Goal: Feedback & Contribution: Leave review/rating

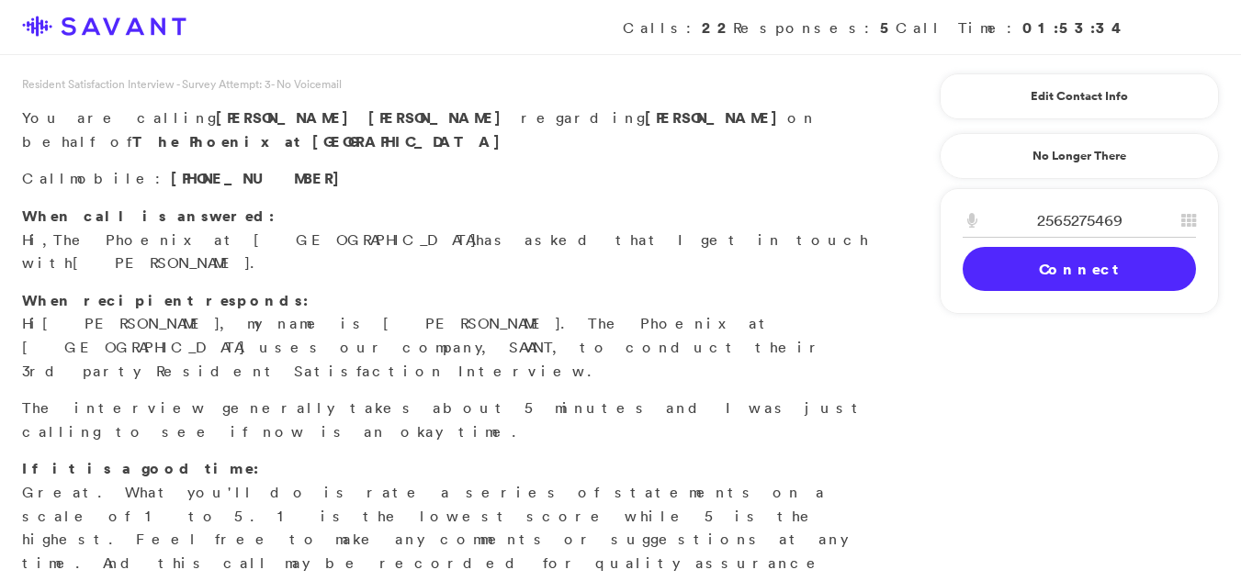
click at [1005, 269] on link "Connect" at bounding box center [1078, 269] width 233 height 44
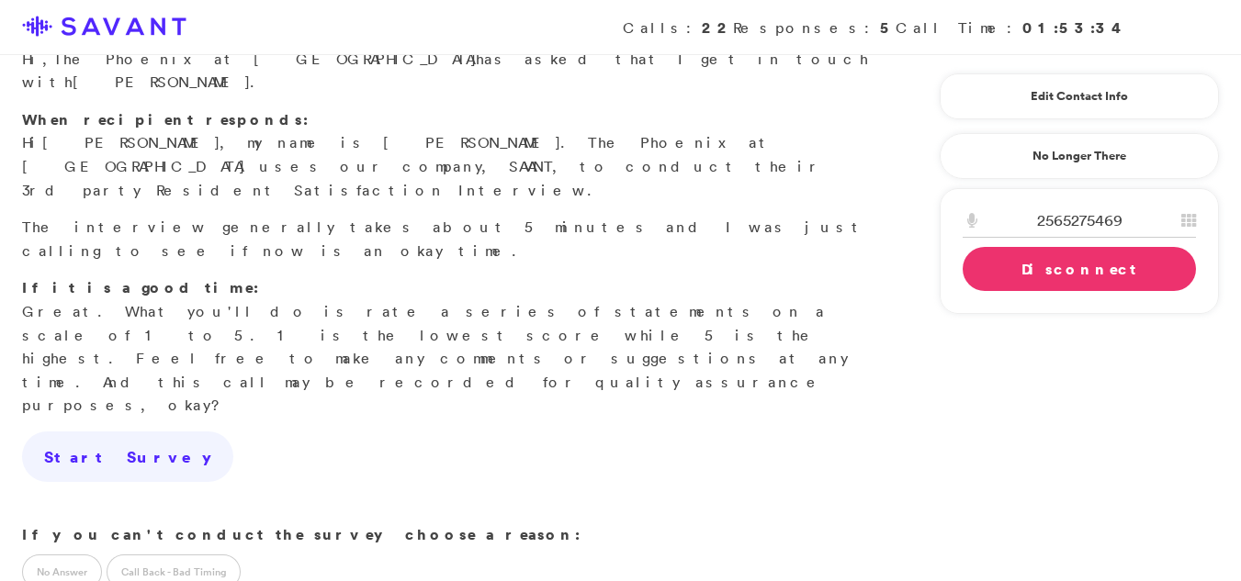
scroll to position [190, 0]
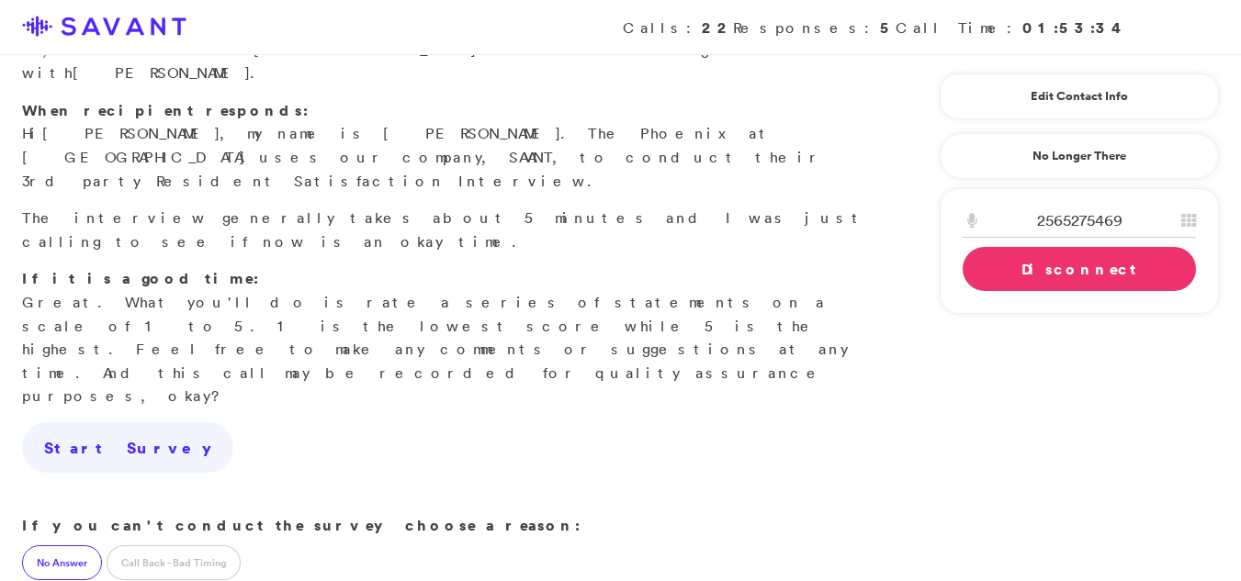
click at [42, 546] on label "No Answer" at bounding box center [62, 563] width 80 height 35
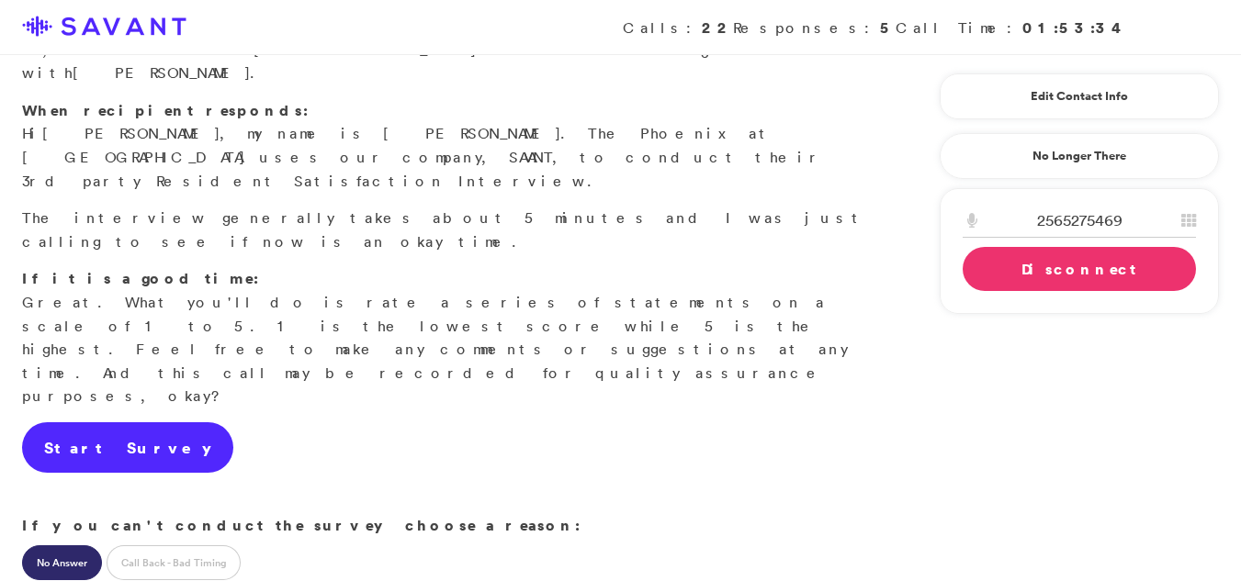
click at [106, 422] on link "Start Survey" at bounding box center [127, 447] width 211 height 51
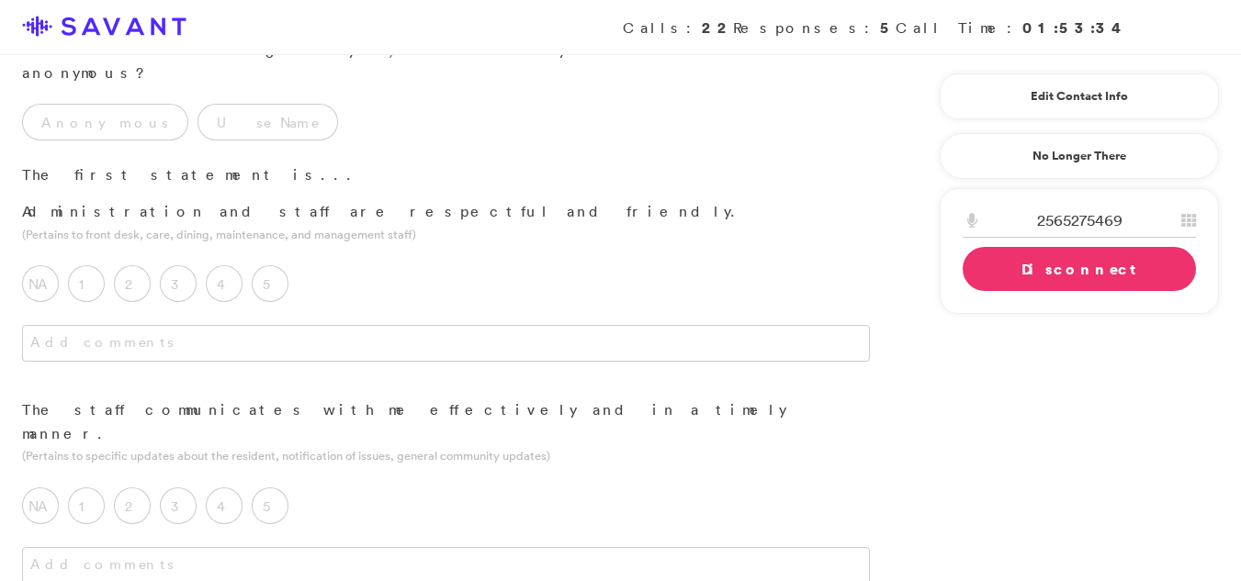
scroll to position [0, 0]
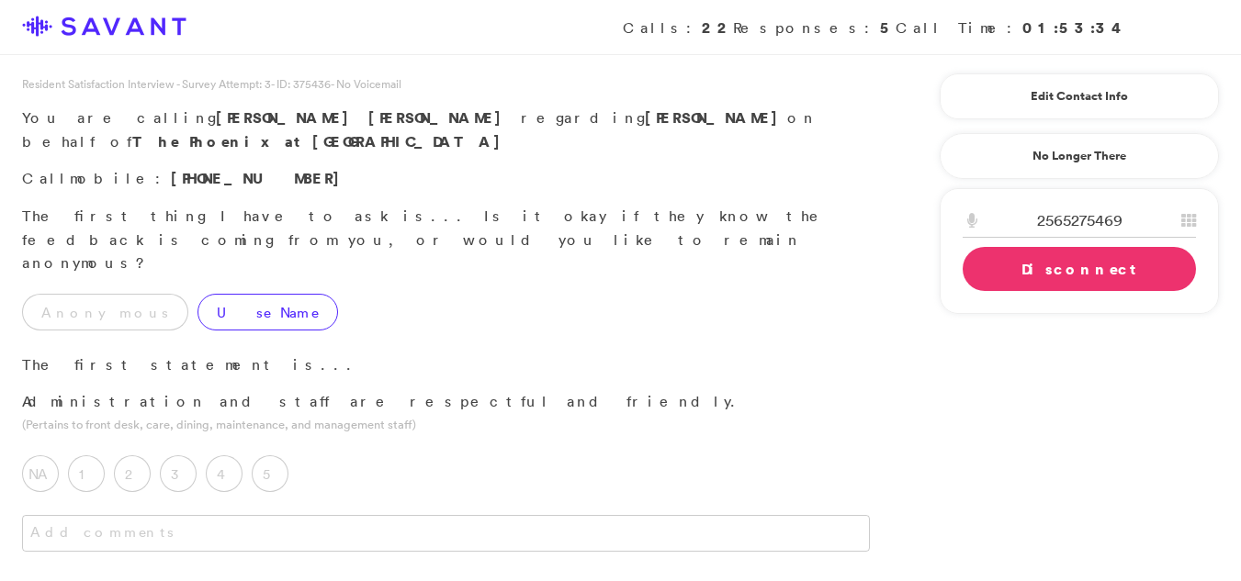
click at [197, 294] on label "Use Name" at bounding box center [267, 312] width 141 height 37
click at [276, 456] on label "5" at bounding box center [270, 474] width 37 height 37
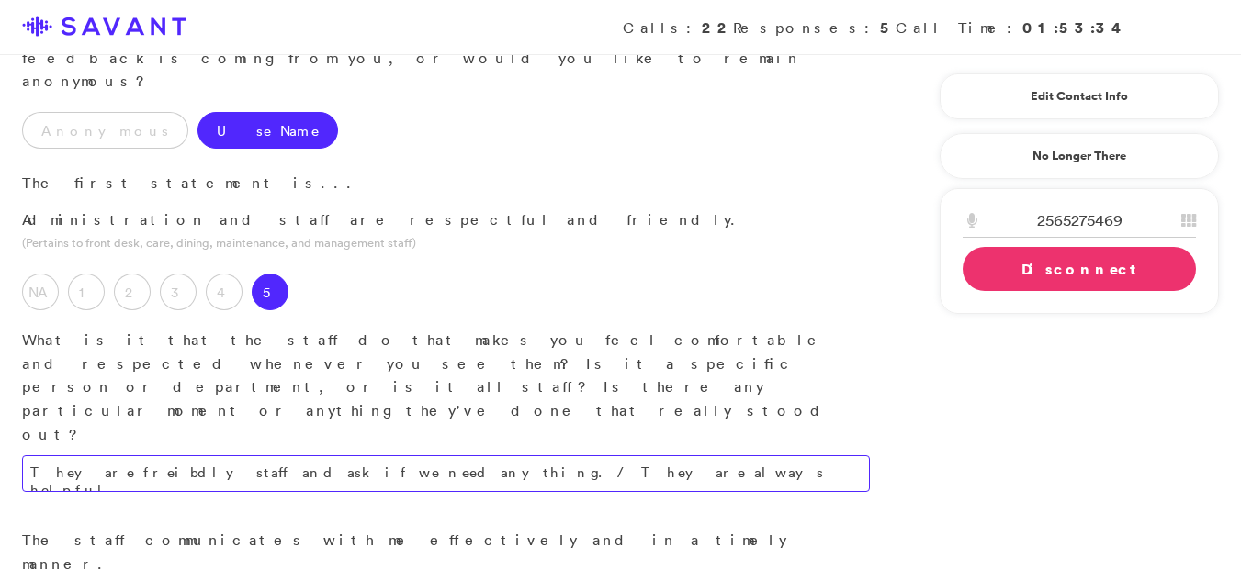
scroll to position [178, 0]
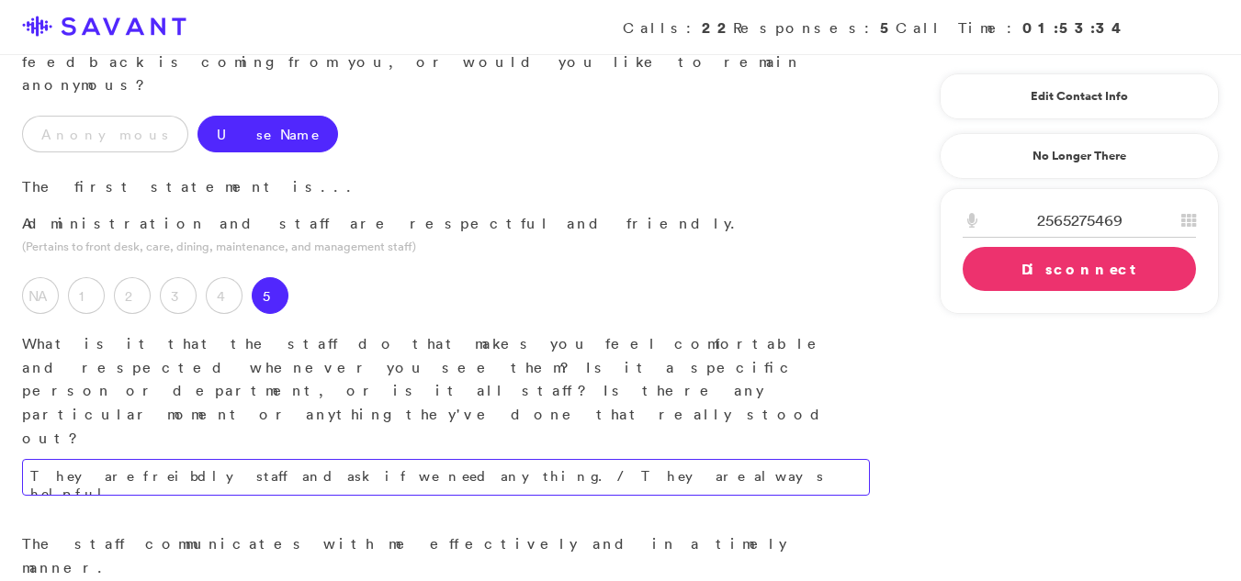
click at [530, 459] on textarea "They are freibdly staff and ask if we need anything./ They are always helpful." at bounding box center [446, 477] width 848 height 37
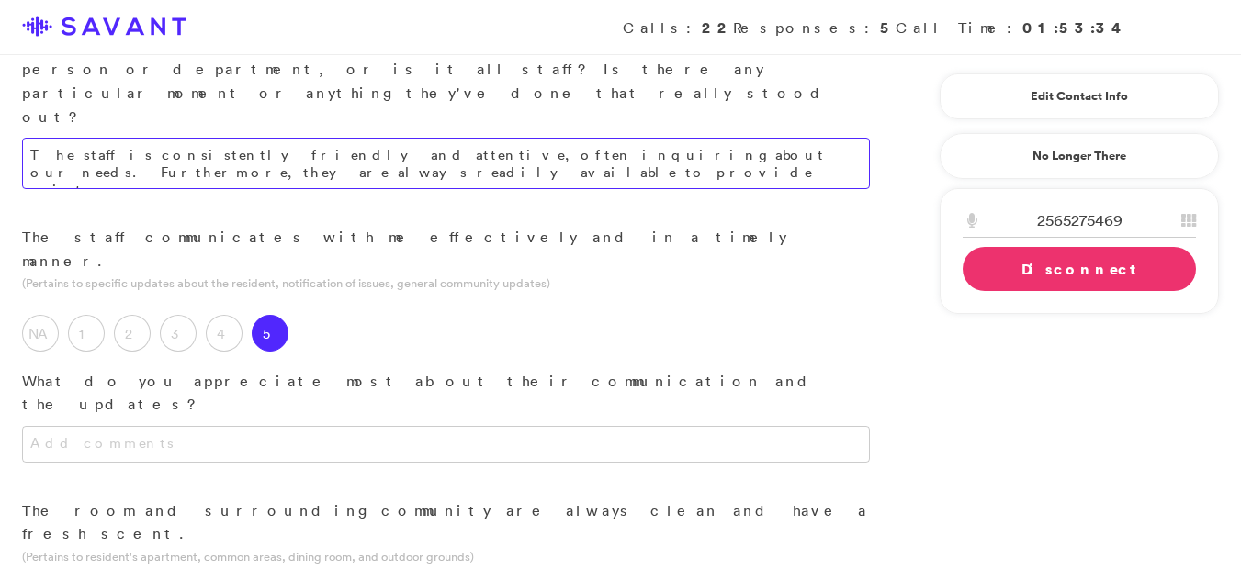
scroll to position [557, 0]
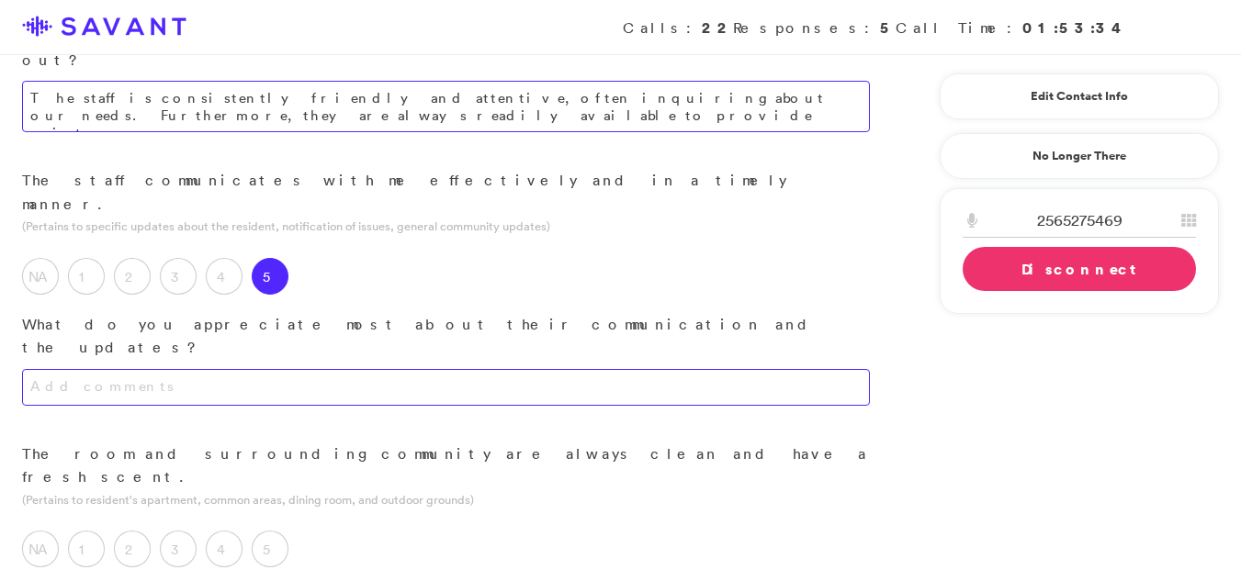
type textarea "The staff is consistently friendly and attentive, often inquiring about our nee…"
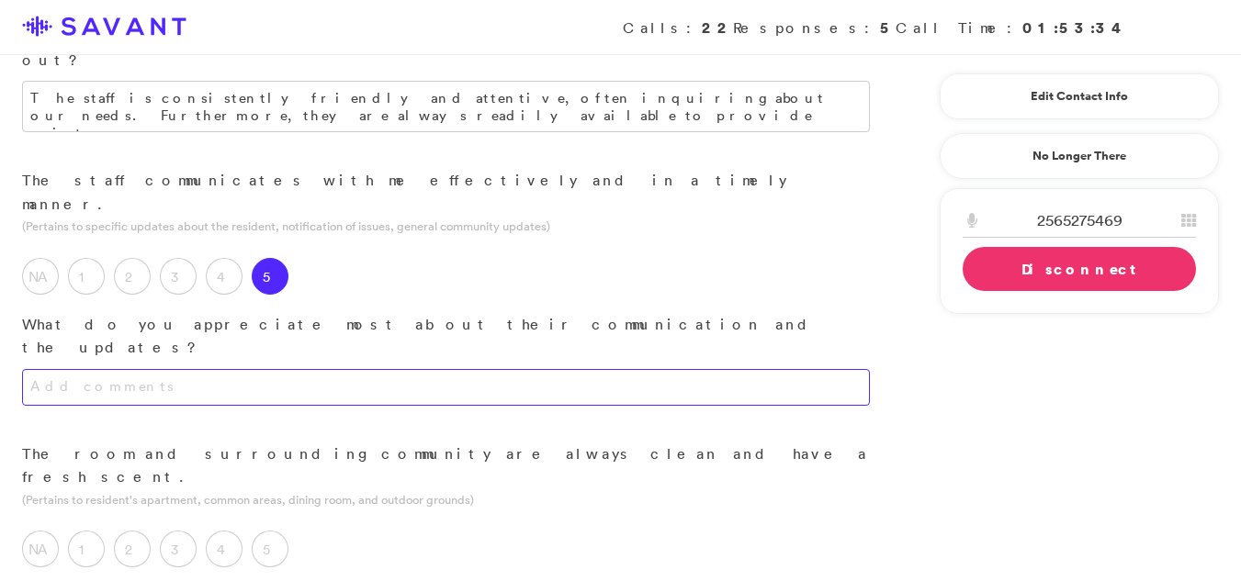
click at [390, 369] on textarea at bounding box center [446, 387] width 848 height 37
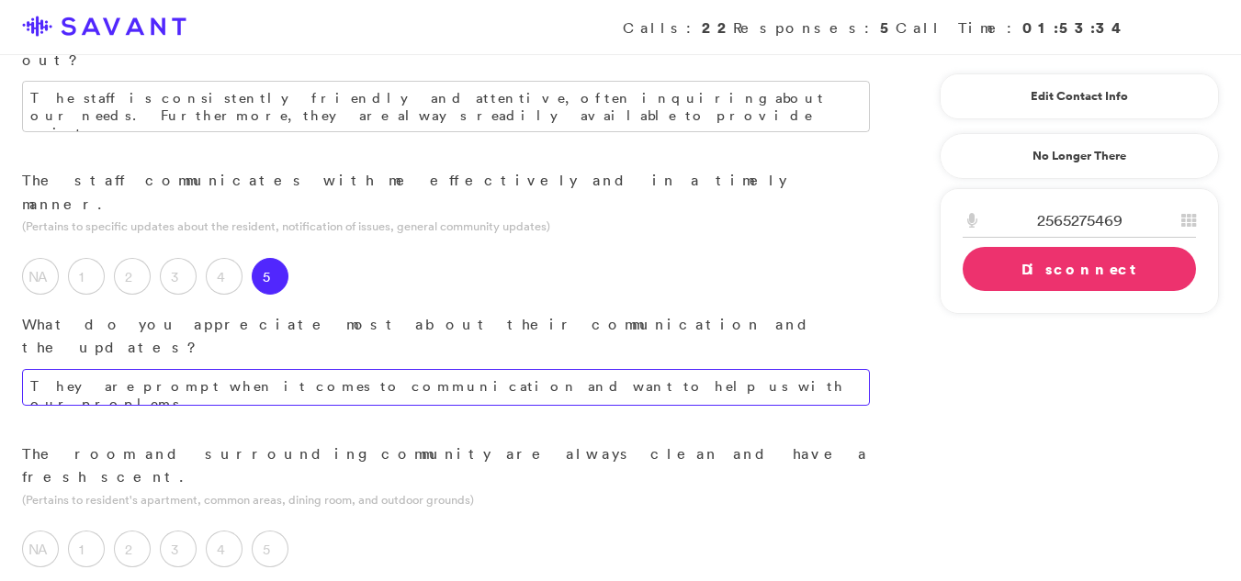
click at [390, 369] on textarea "They are prompt when it comes to communication and want to help us with our pro…" at bounding box center [446, 387] width 848 height 37
click at [588, 369] on textarea "They are prompt when it comes to communication and want to help us with our pro…" at bounding box center [446, 387] width 848 height 37
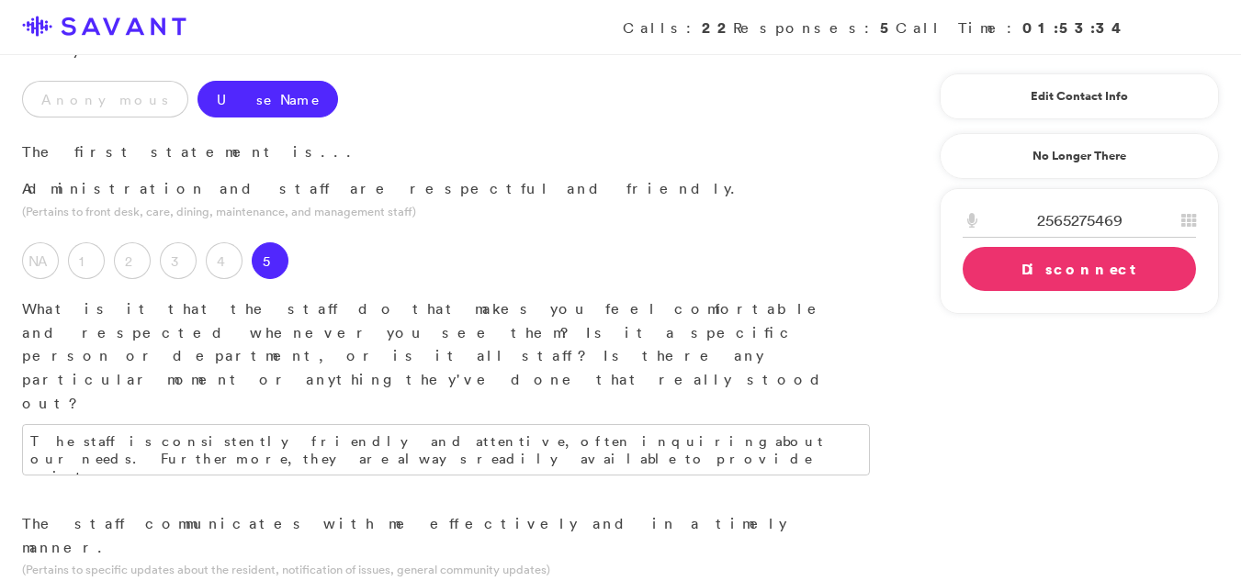
scroll to position [0, 0]
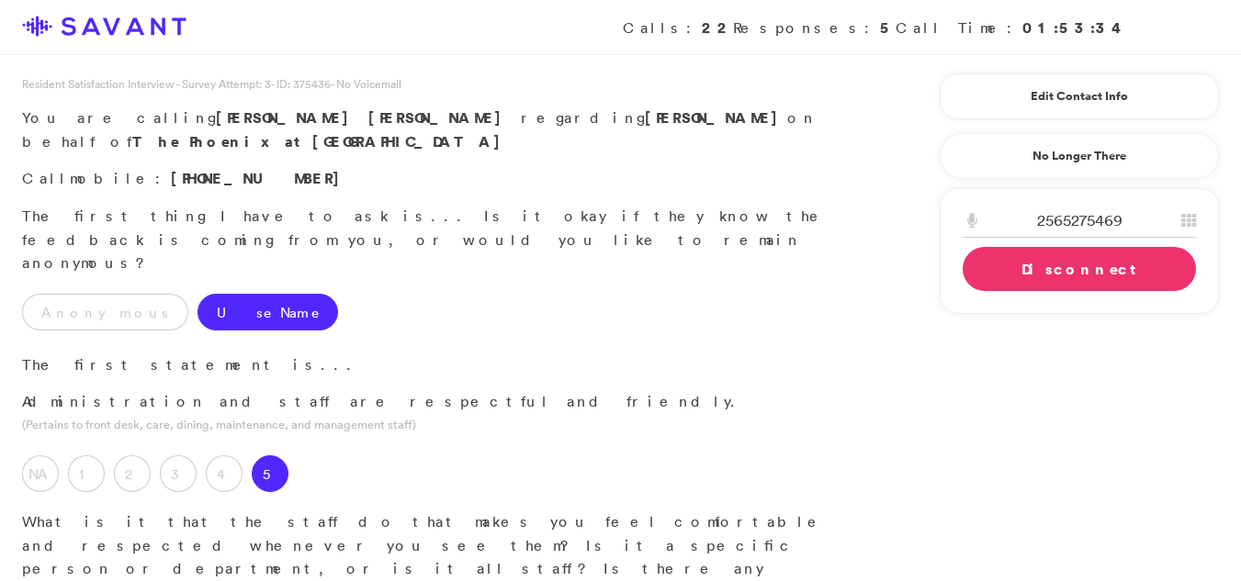
type textarea "The staff demonstrates prompt communication and a genuine willingness to assist…"
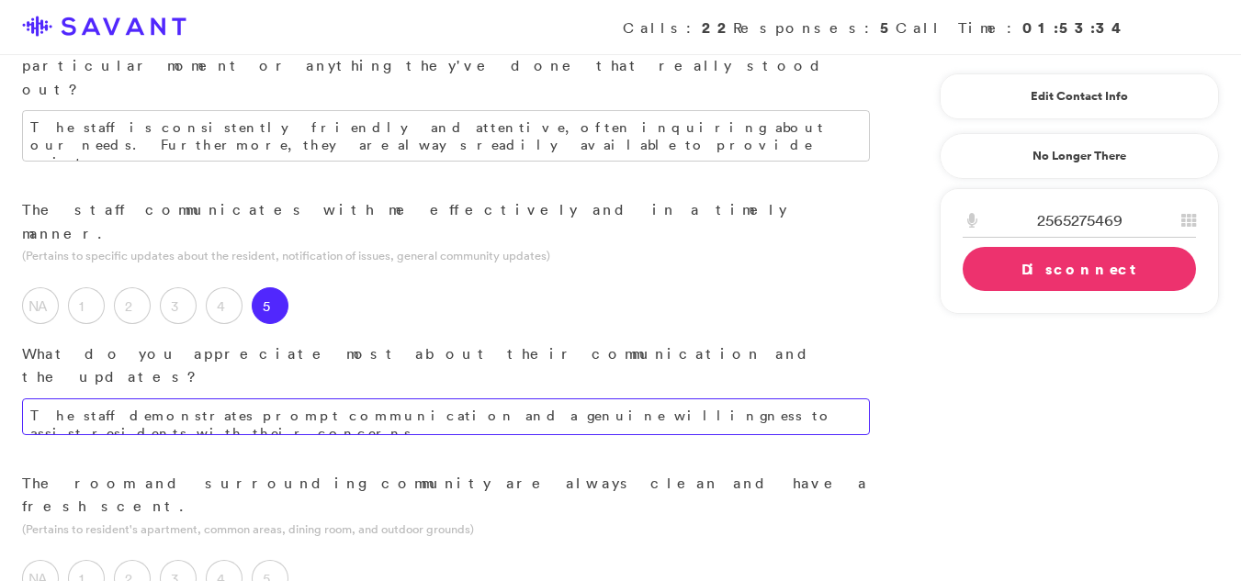
scroll to position [600, 0]
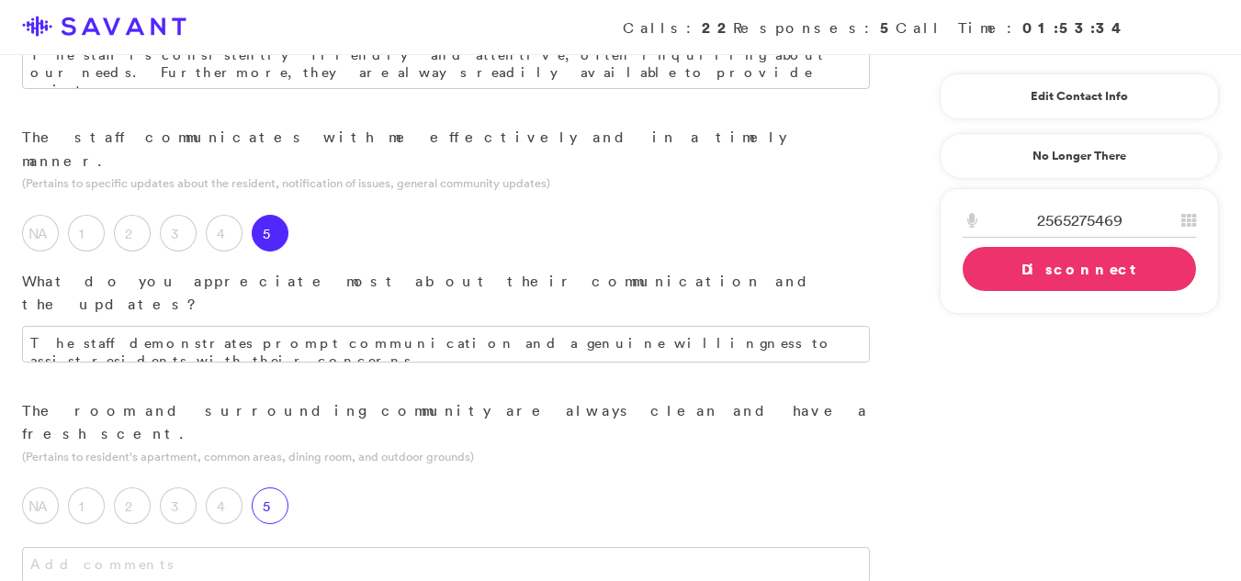
click at [271, 488] on label "5" at bounding box center [270, 506] width 37 height 37
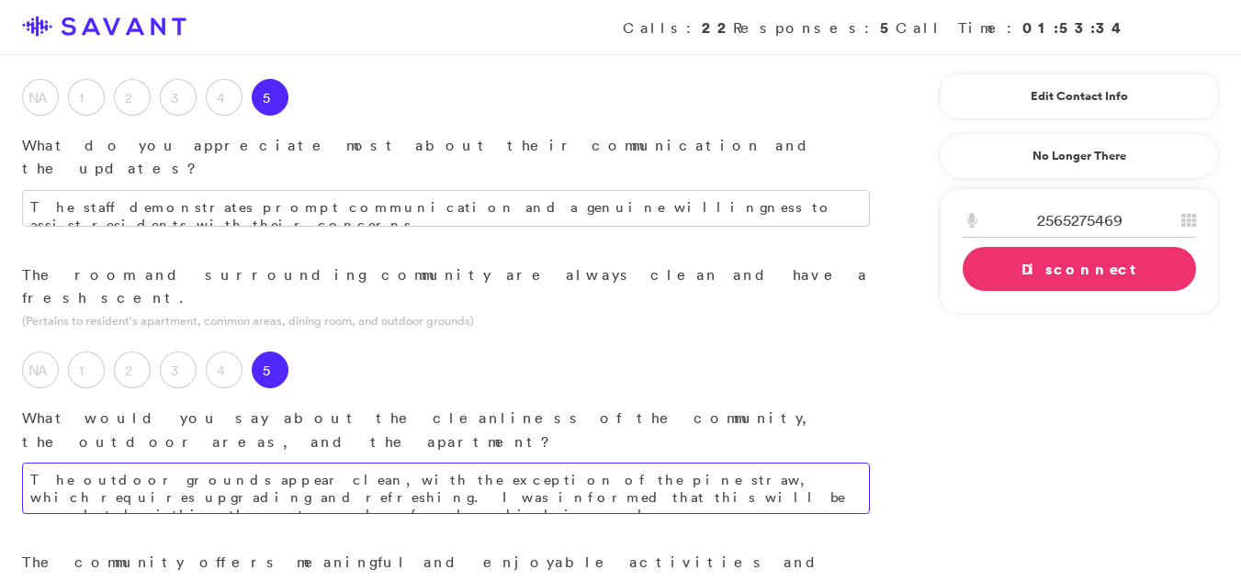
scroll to position [748, 0]
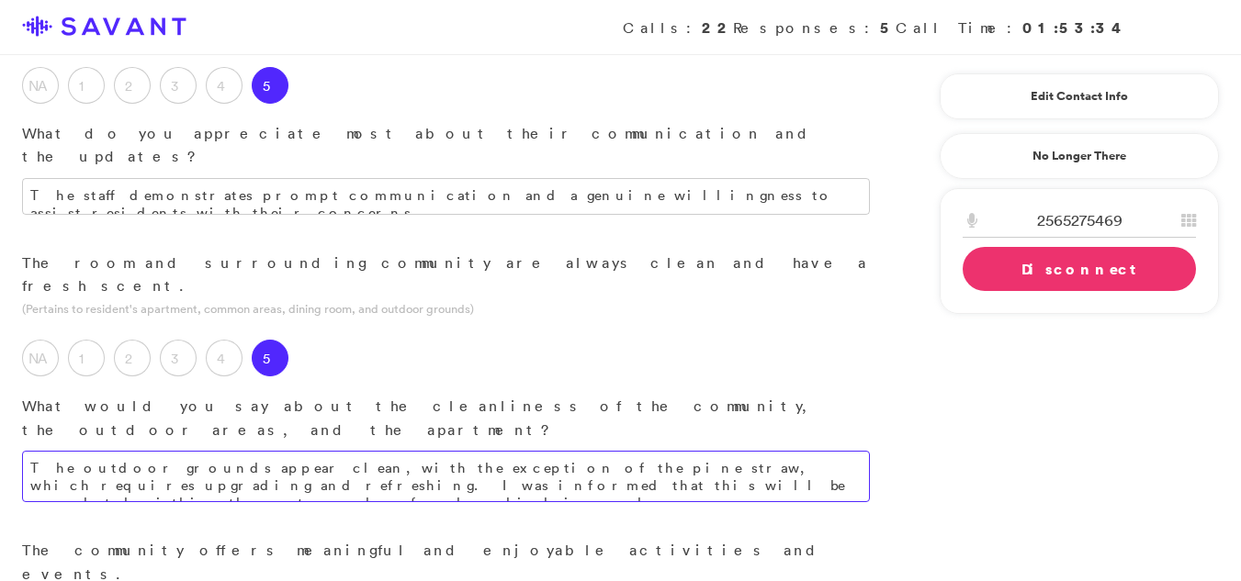
type textarea "The outdoor grounds appear clean, with the exception of the pine straw, which r…"
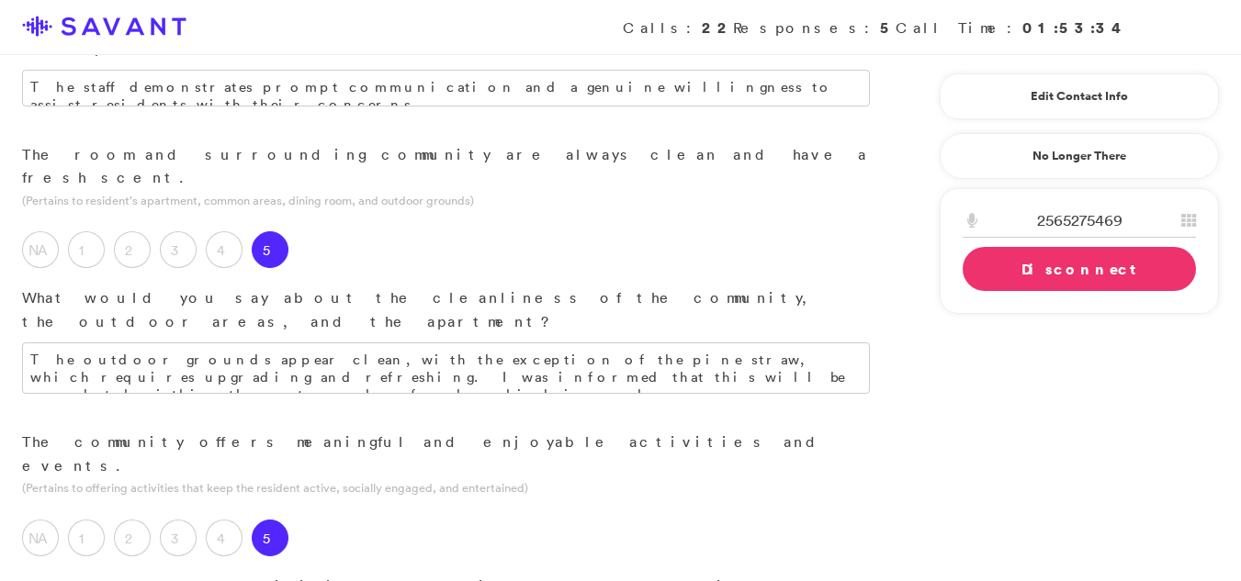
scroll to position [882, 0]
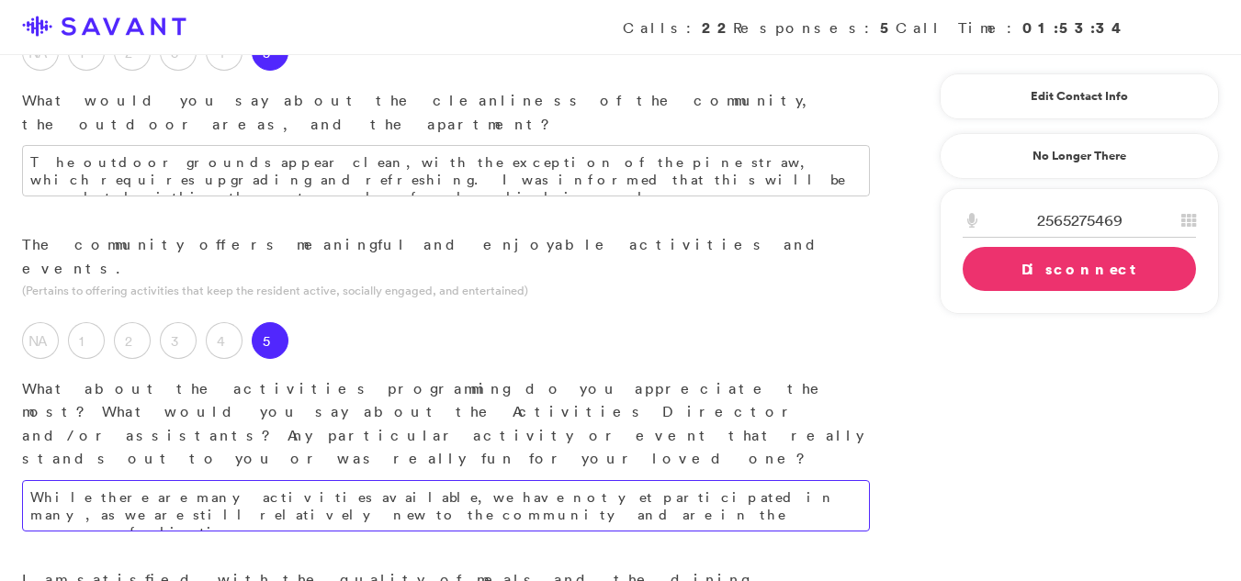
scroll to position [1071, 0]
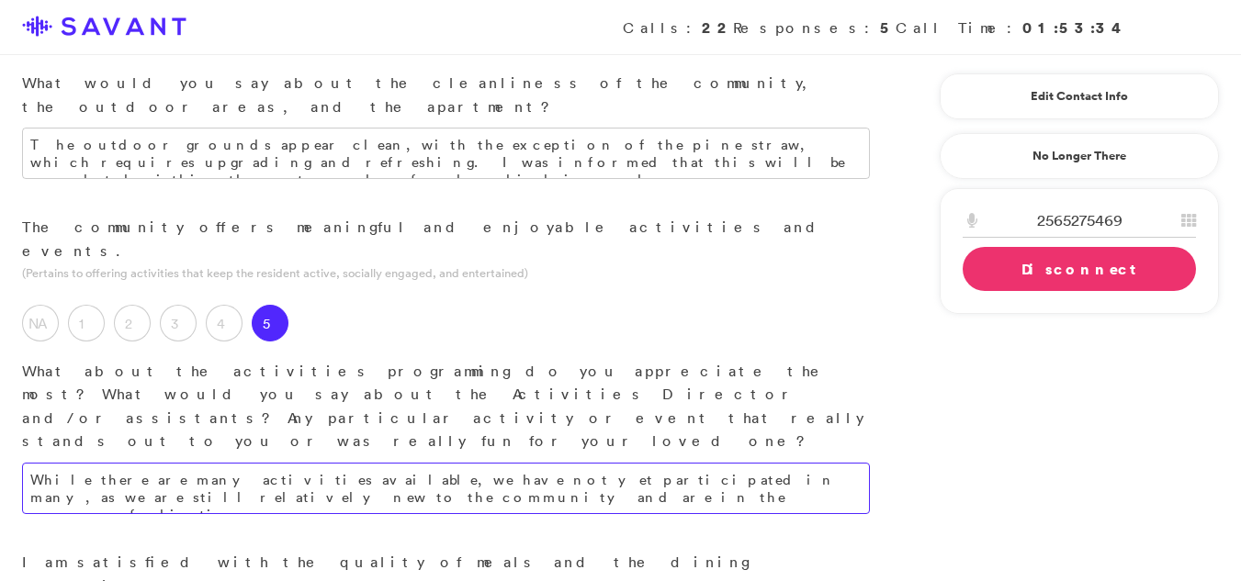
type textarea "While there are many activities available, we have not yet participated in many…"
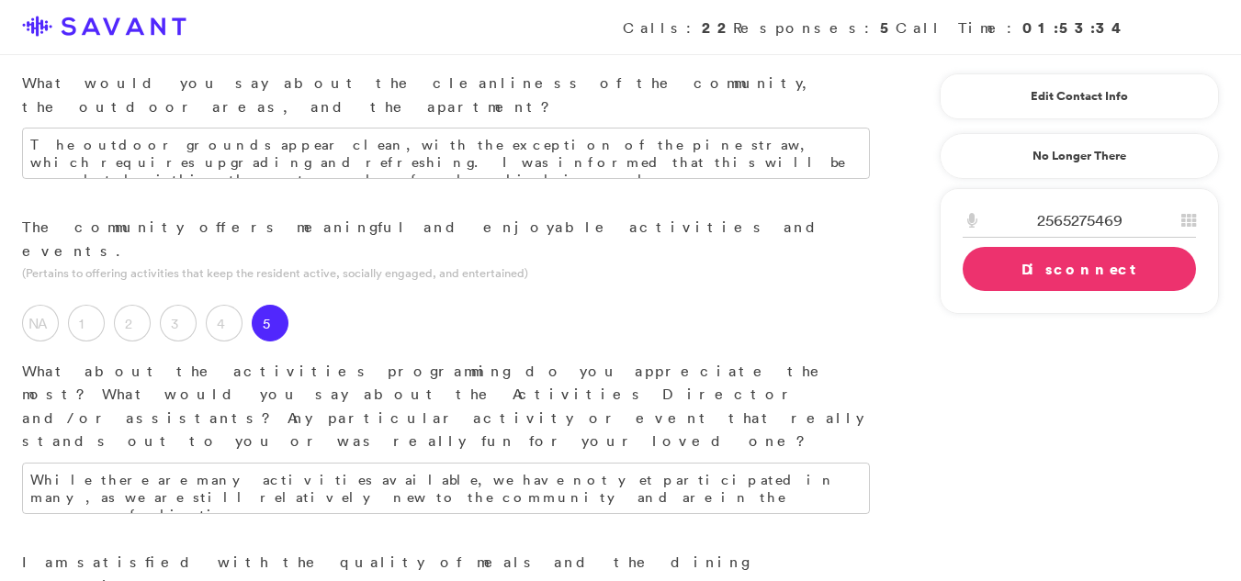
type textarea "E"
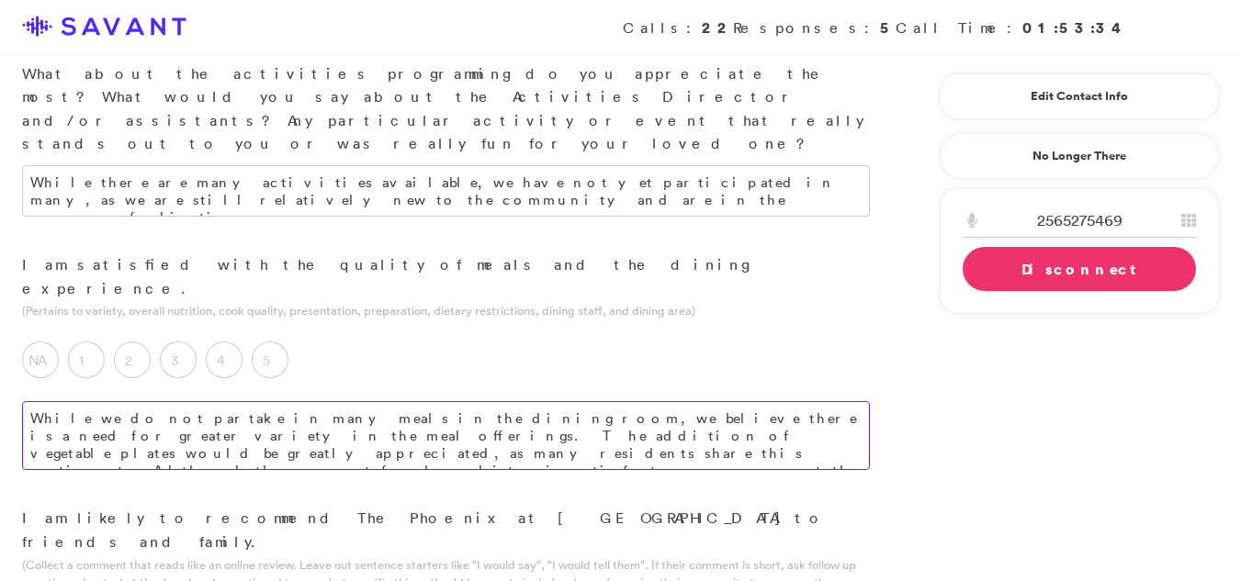
scroll to position [1360, 0]
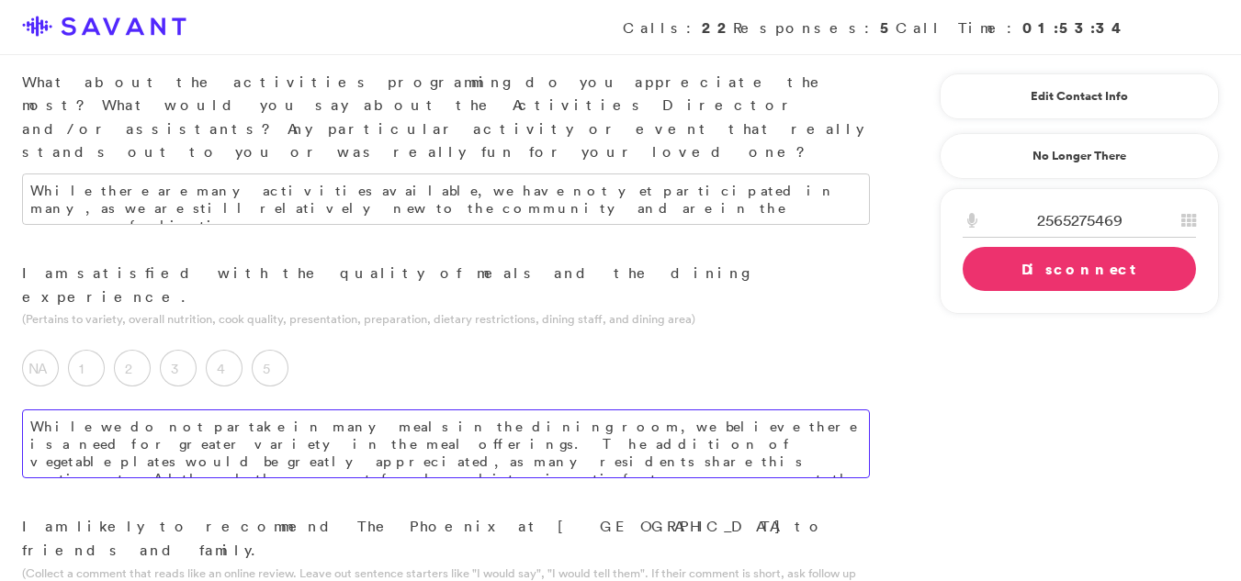
type textarea "While we do not partake in many meals in the dining room, we believe there is a…"
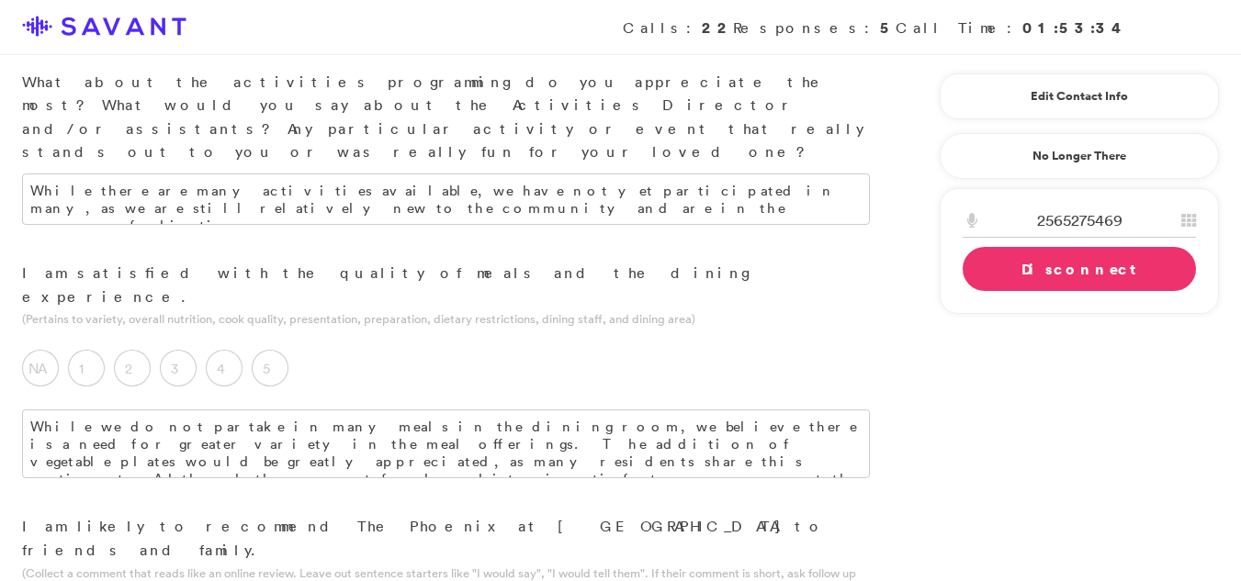
type textarea "We highly recommend this community as it offers a great deal to its residents."
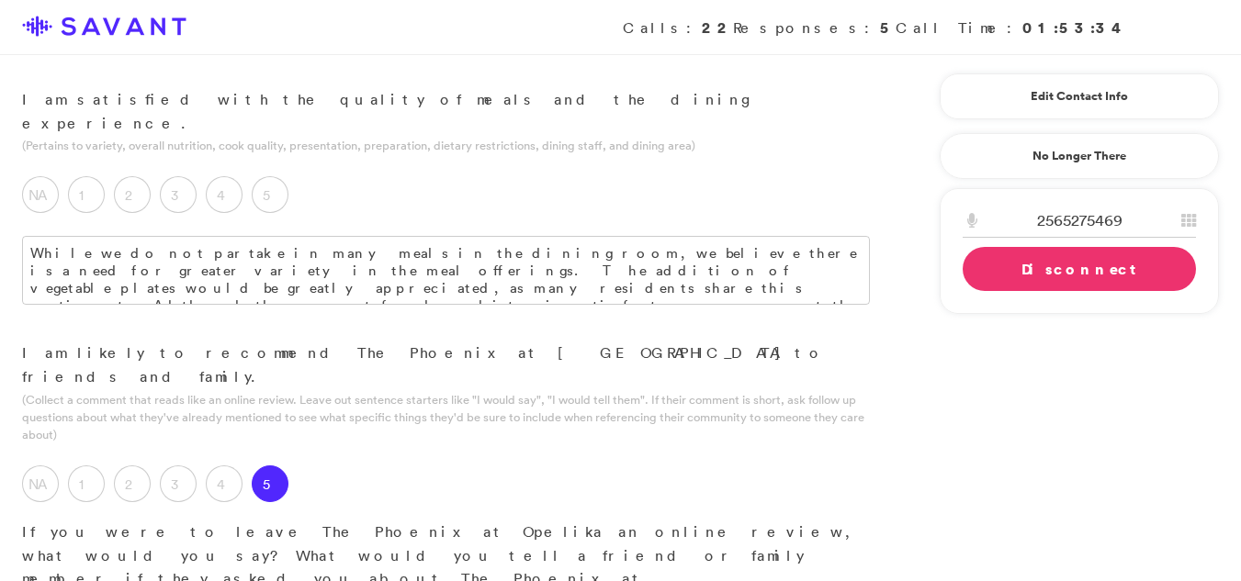
scroll to position [1559, 0]
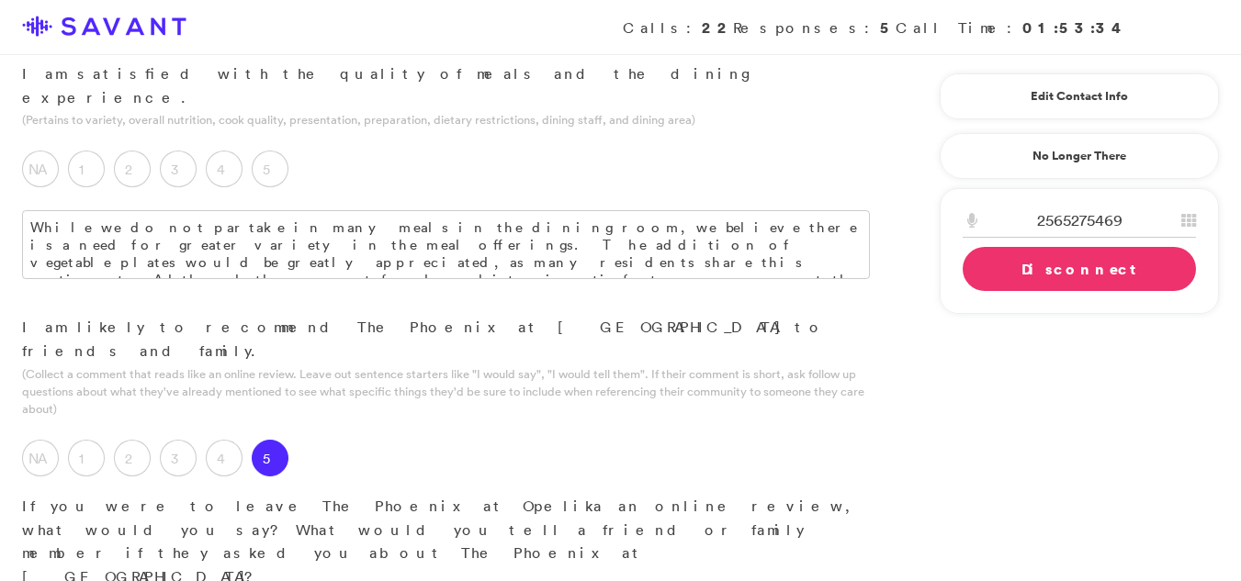
type textarea "I appreciate not having the responsibilities associated with owning a home and …"
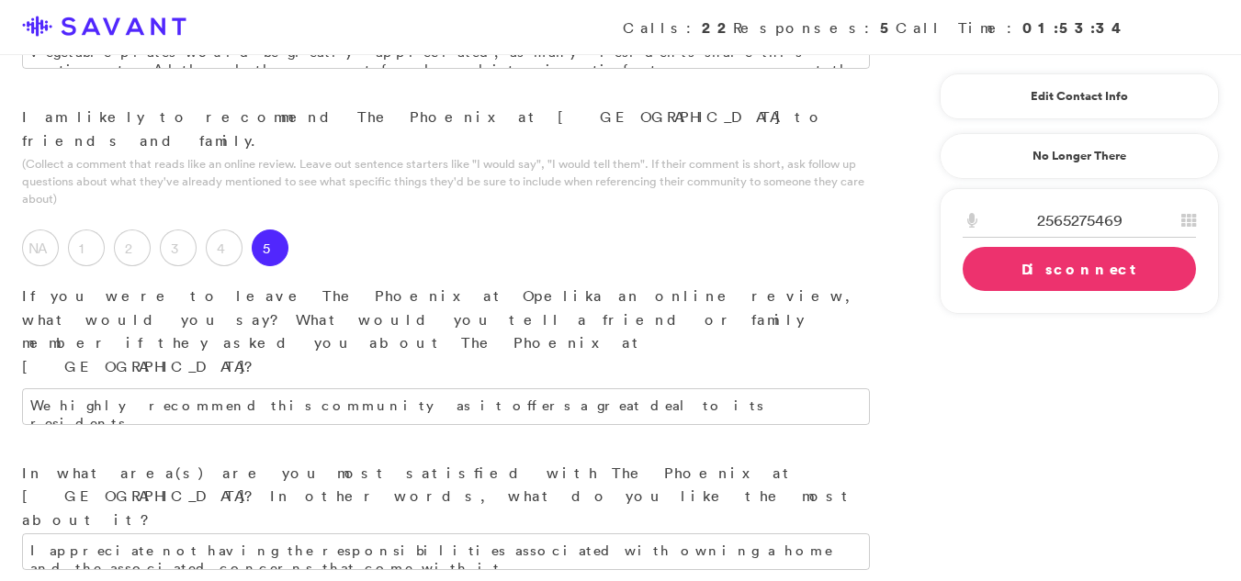
scroll to position [1778, 0]
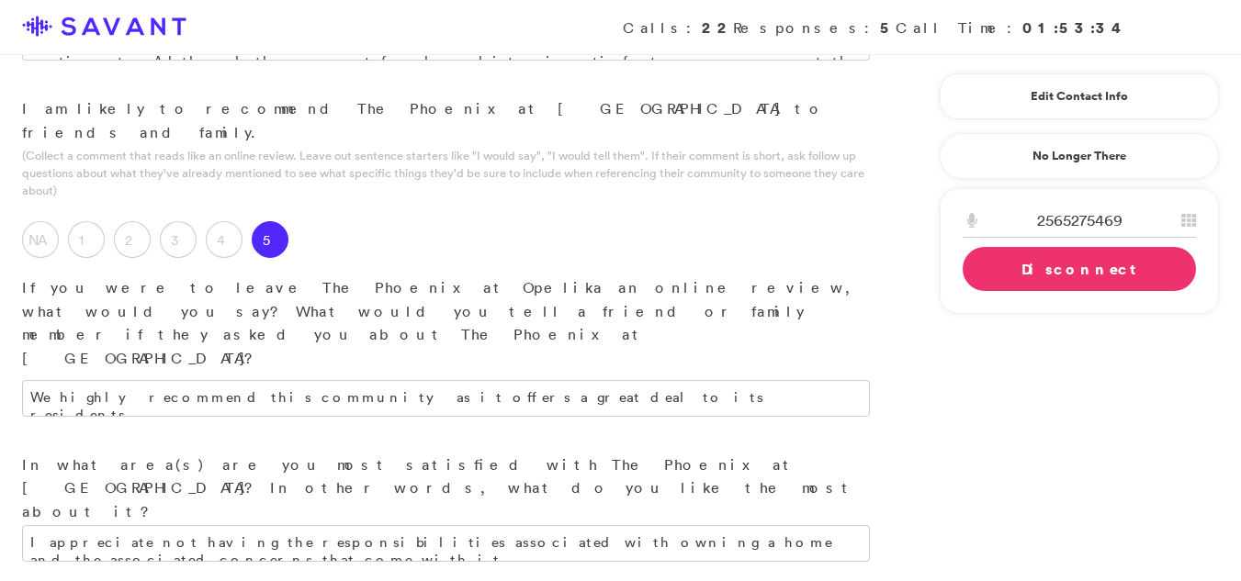
click at [1086, 263] on link "Disconnect" at bounding box center [1078, 269] width 233 height 44
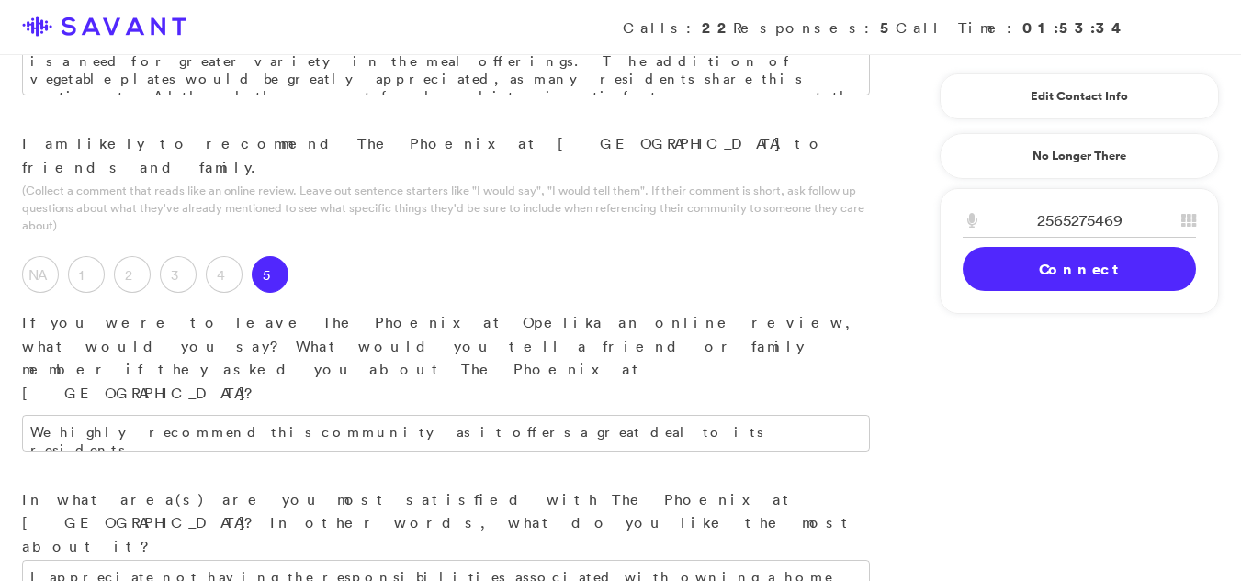
scroll to position [1748, 0]
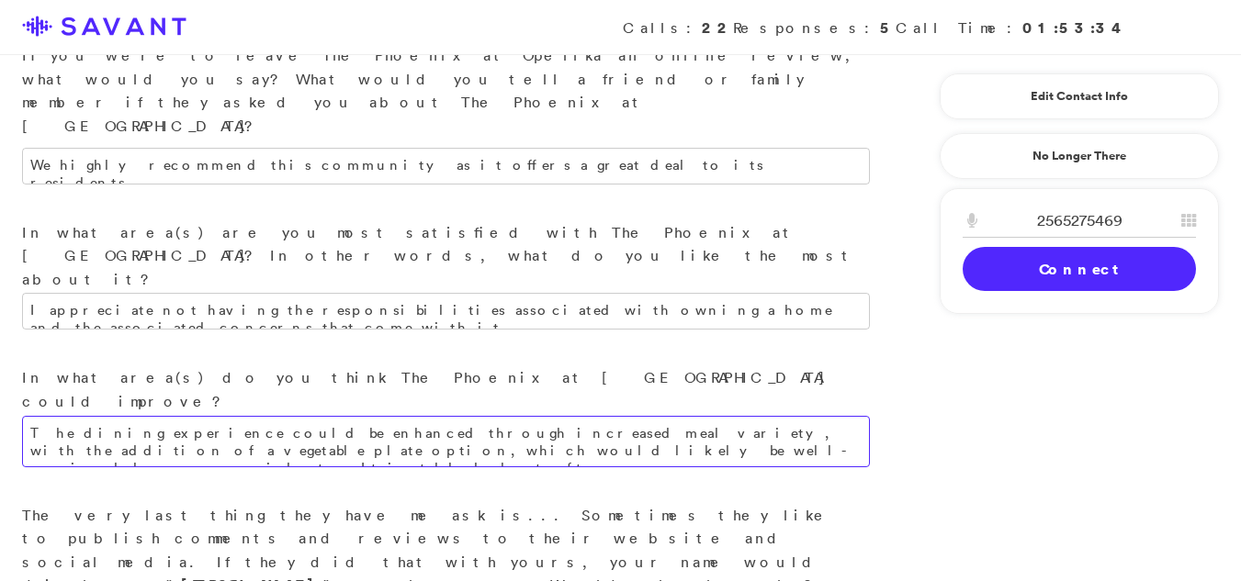
scroll to position [2028, 0]
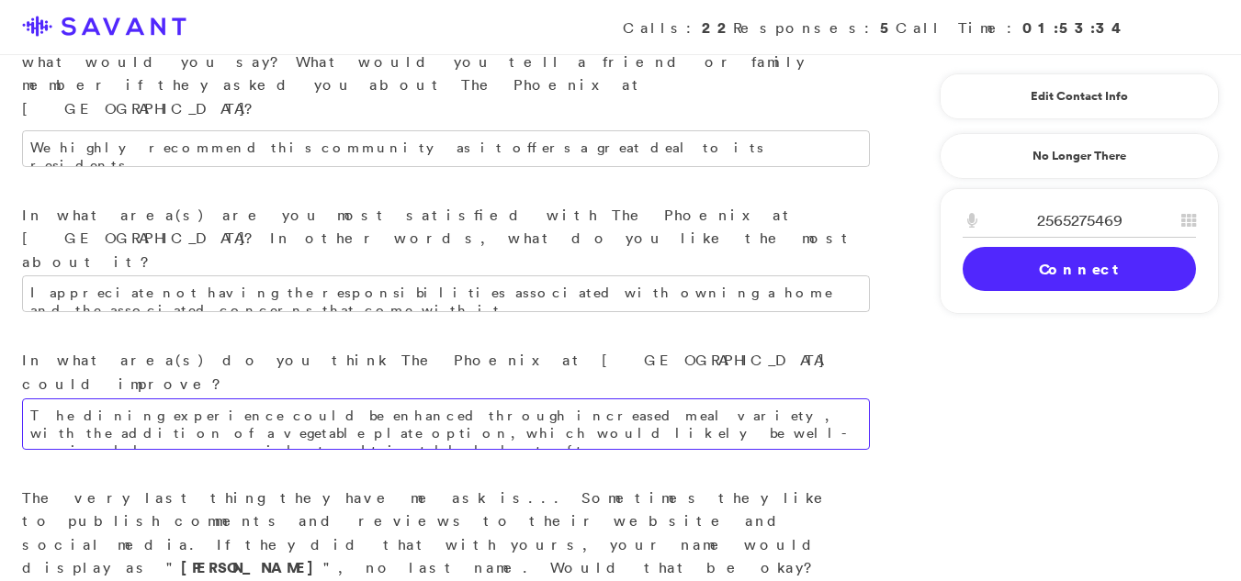
type textarea "The dining experience could be enhanced through increased meal variety, with th…"
